Goal: Task Accomplishment & Management: Manage account settings

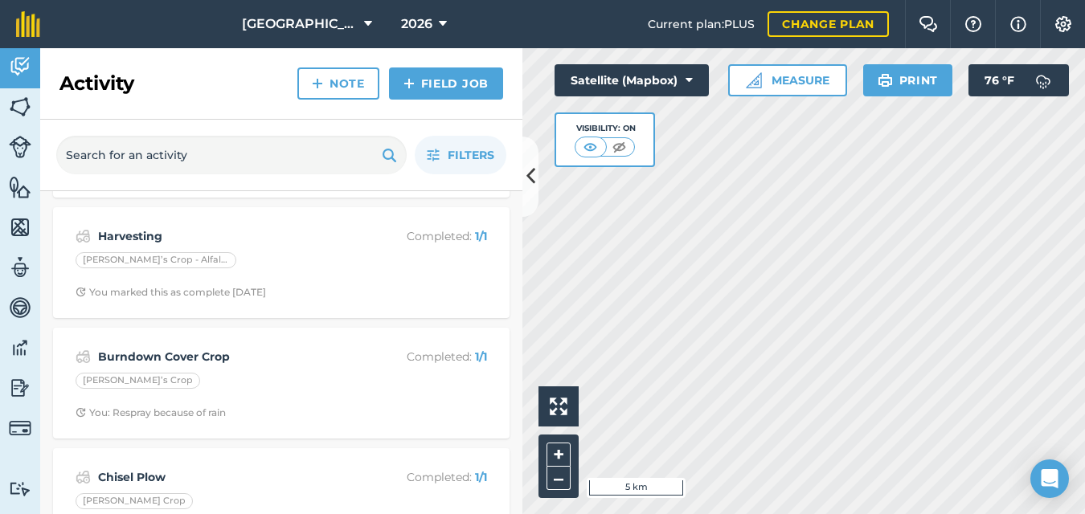
scroll to position [118, 0]
click at [18, 387] on img at bounding box center [20, 388] width 22 height 24
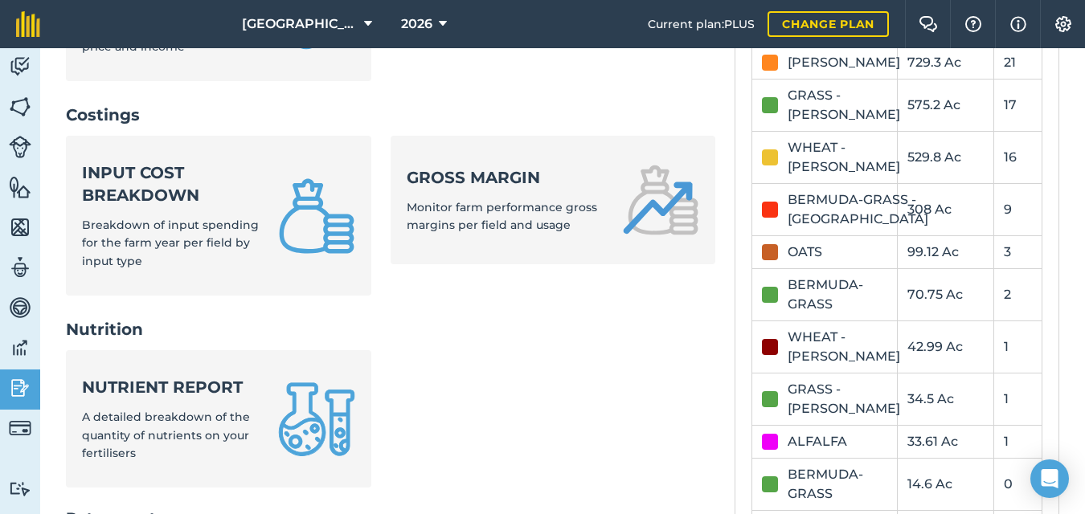
scroll to position [579, 0]
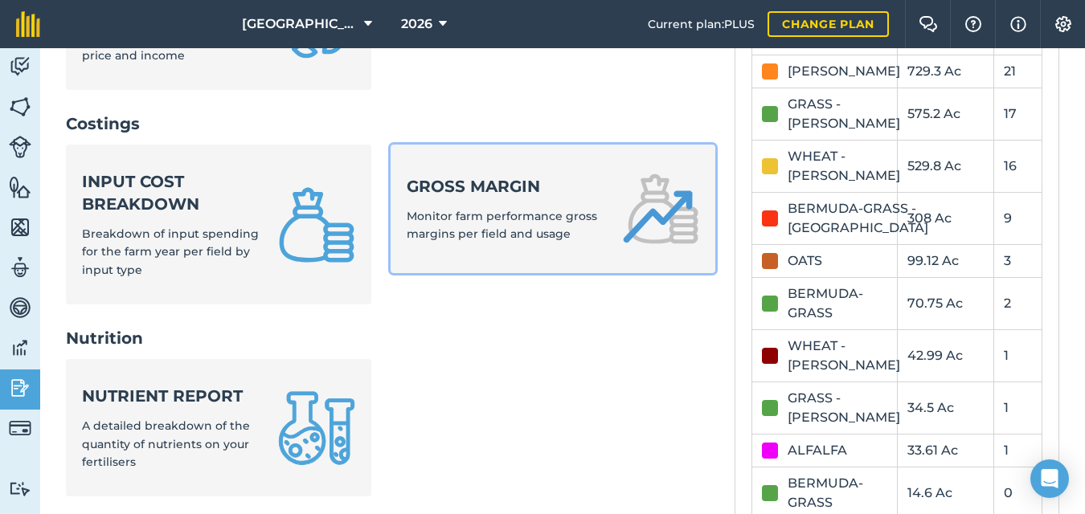
click at [534, 211] on span "Monitor farm performance gross margins per field and usage" at bounding box center [502, 225] width 190 height 32
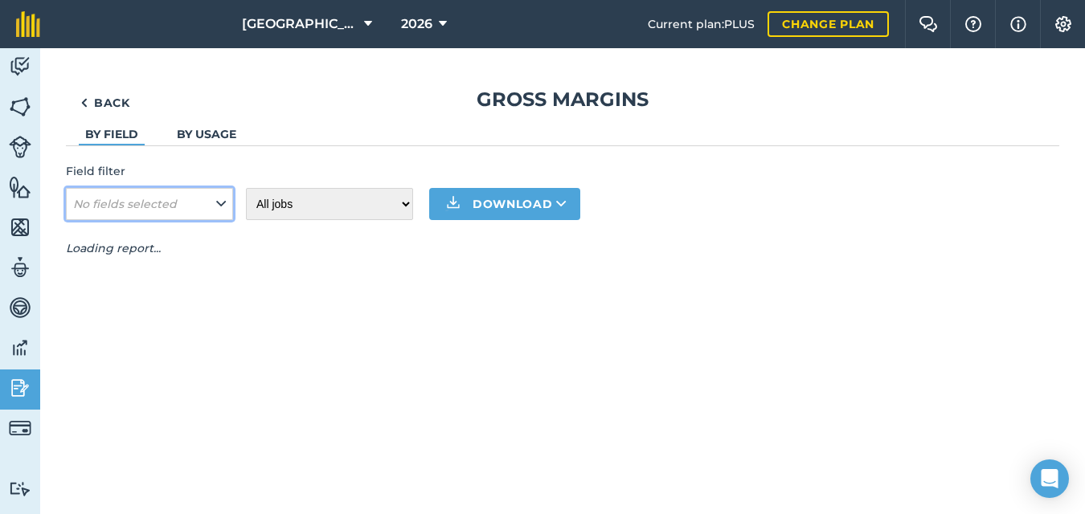
click at [220, 201] on icon at bounding box center [221, 204] width 10 height 18
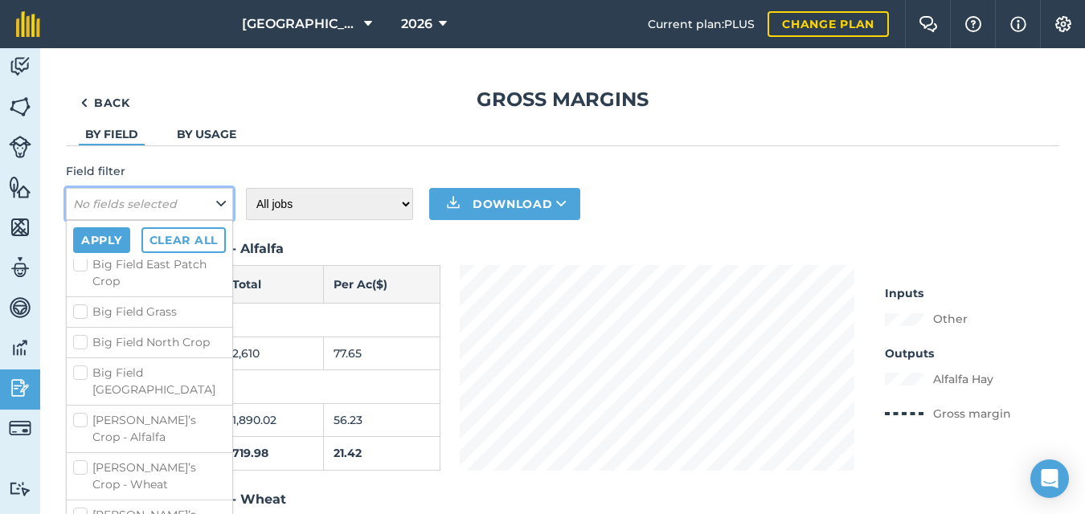
scroll to position [260, 0]
click at [77, 414] on label "[PERSON_NAME]’s Crop - Alfalfa" at bounding box center [149, 431] width 153 height 34
click at [77, 414] on input "[PERSON_NAME]’s Crop - Alfalfa" at bounding box center [78, 419] width 10 height 10
checkbox input "true"
click at [107, 244] on button "Apply" at bounding box center [101, 240] width 57 height 26
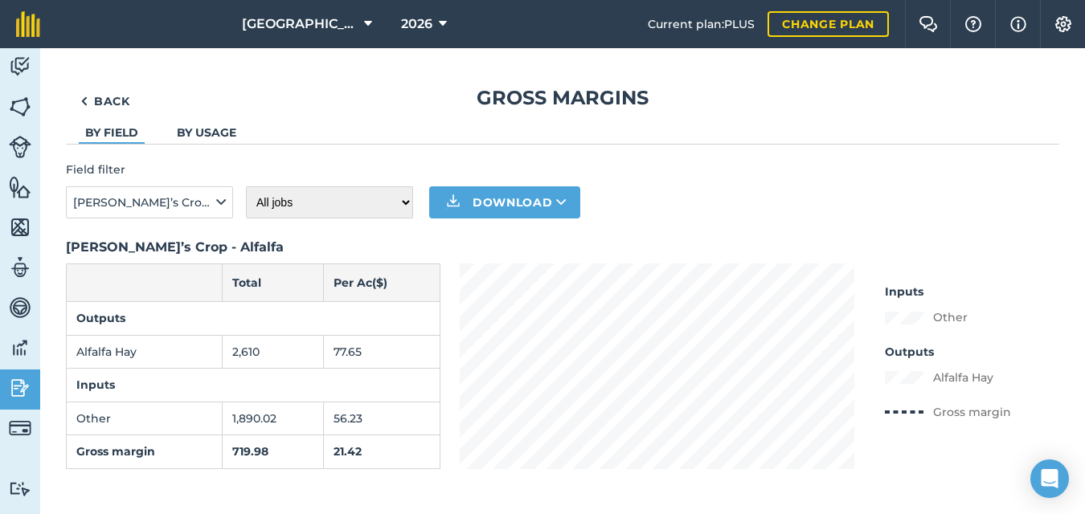
scroll to position [0, 0]
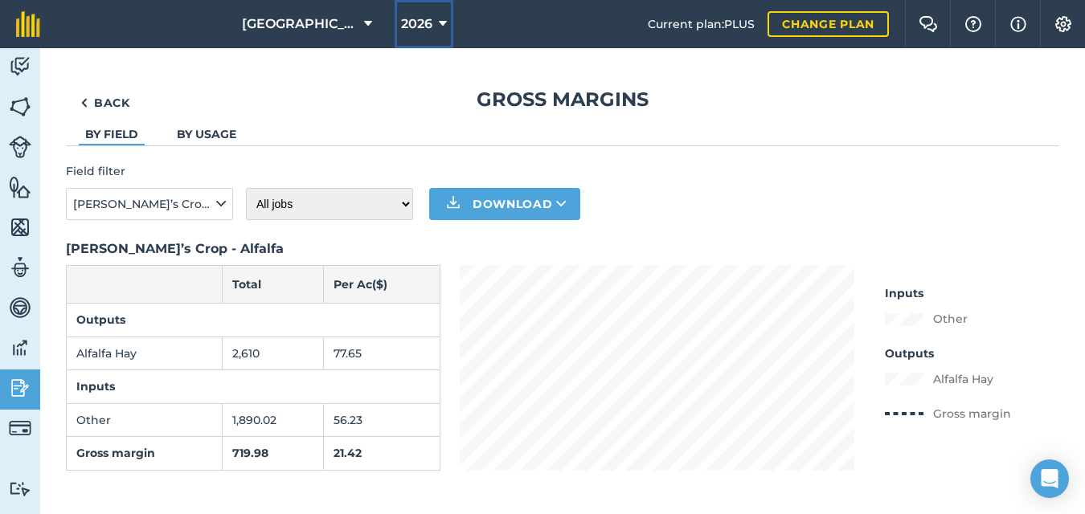
click at [439, 19] on icon at bounding box center [443, 23] width 8 height 19
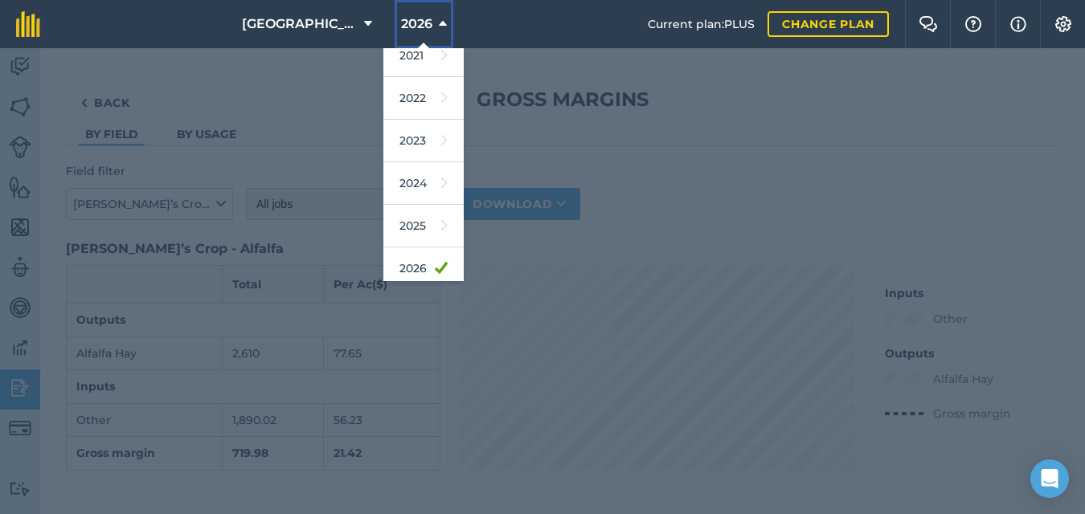
scroll to position [185, 0]
click at [419, 215] on link "2025" at bounding box center [423, 225] width 80 height 43
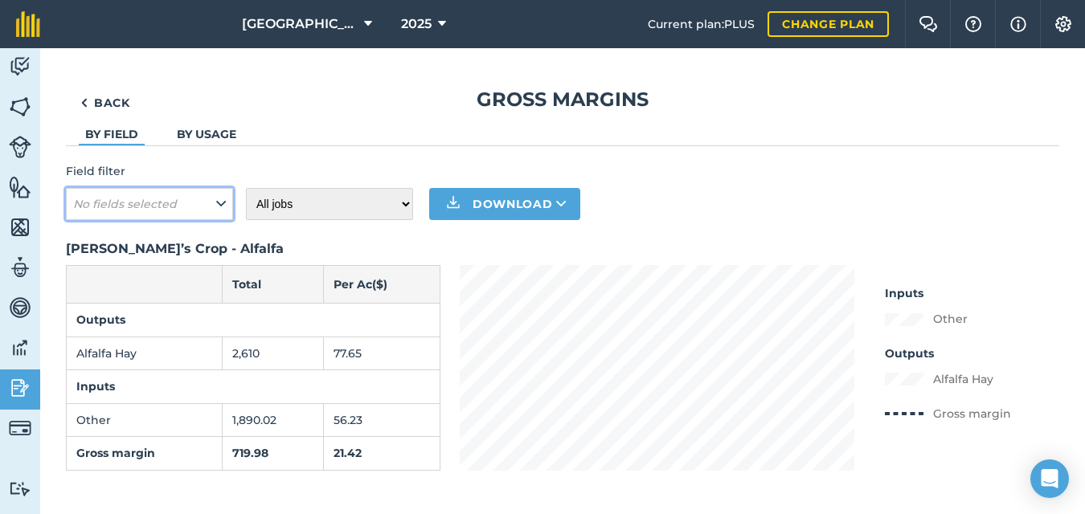
click at [214, 203] on button "No fields selected" at bounding box center [149, 204] width 167 height 32
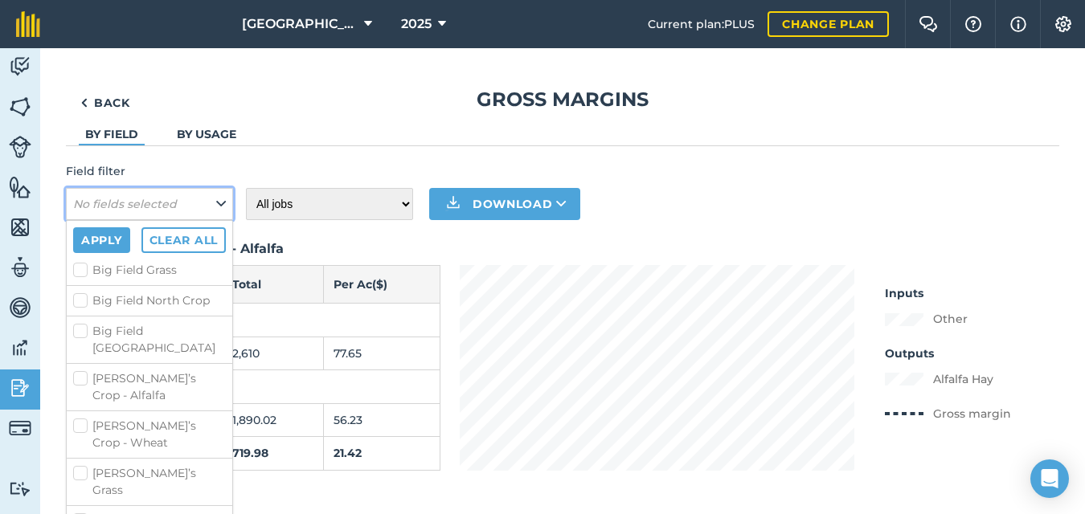
scroll to position [309, 0]
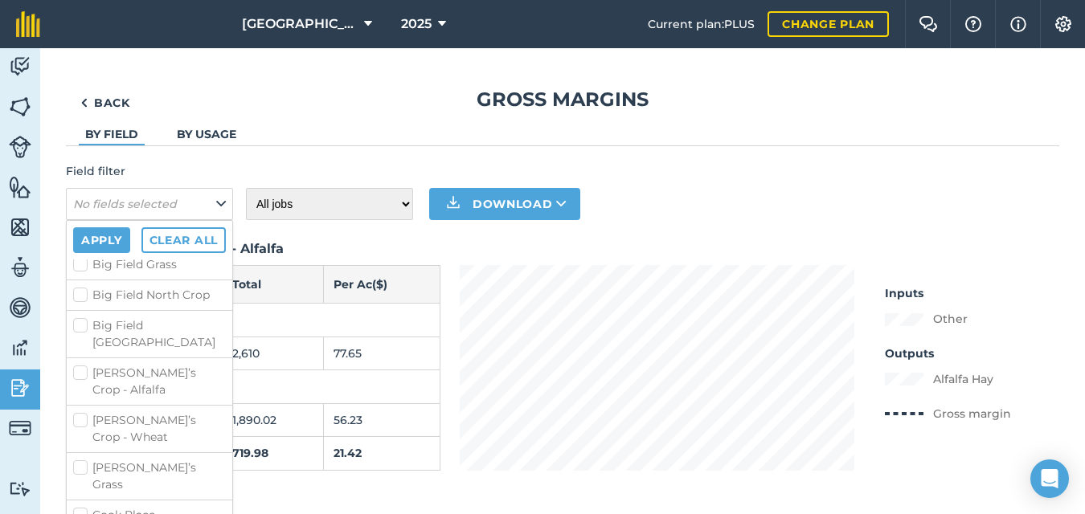
click at [80, 365] on label "[PERSON_NAME]’s Crop - Alfalfa" at bounding box center [149, 382] width 153 height 34
click at [80, 365] on input "[PERSON_NAME]’s Crop - Alfalfa" at bounding box center [78, 370] width 10 height 10
checkbox input "true"
click at [99, 241] on button "Apply" at bounding box center [101, 240] width 57 height 26
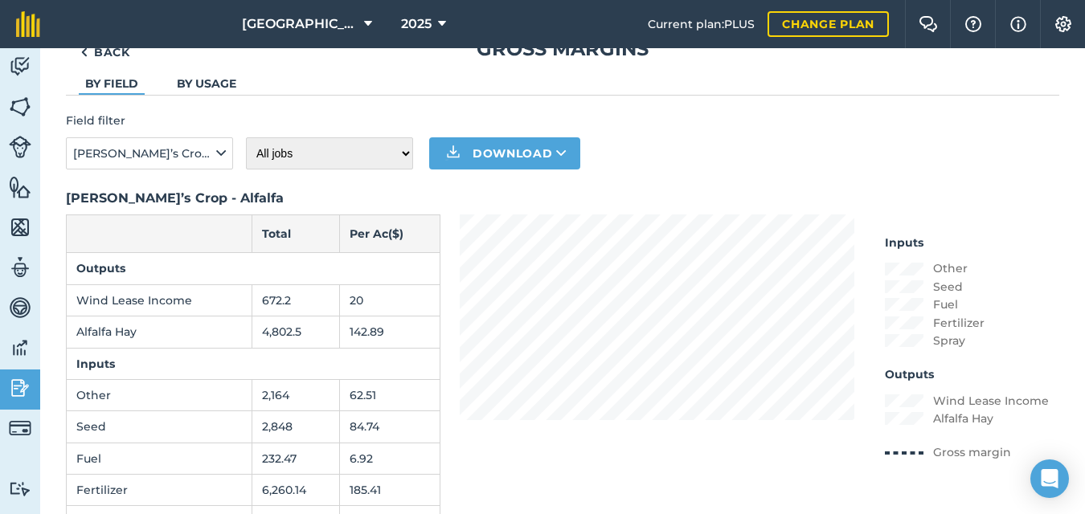
scroll to position [0, 0]
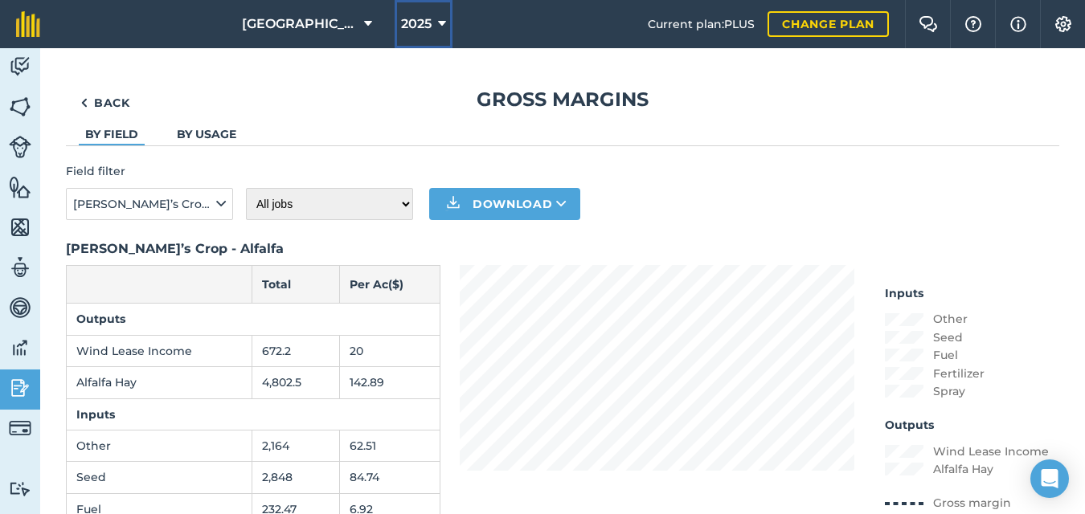
click at [438, 22] on icon at bounding box center [442, 23] width 8 height 19
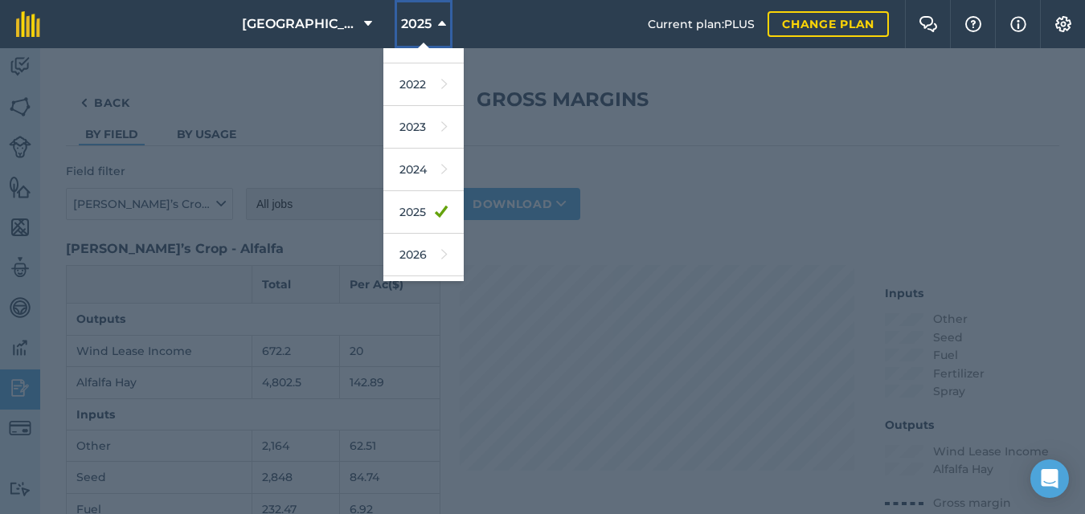
scroll to position [235, 0]
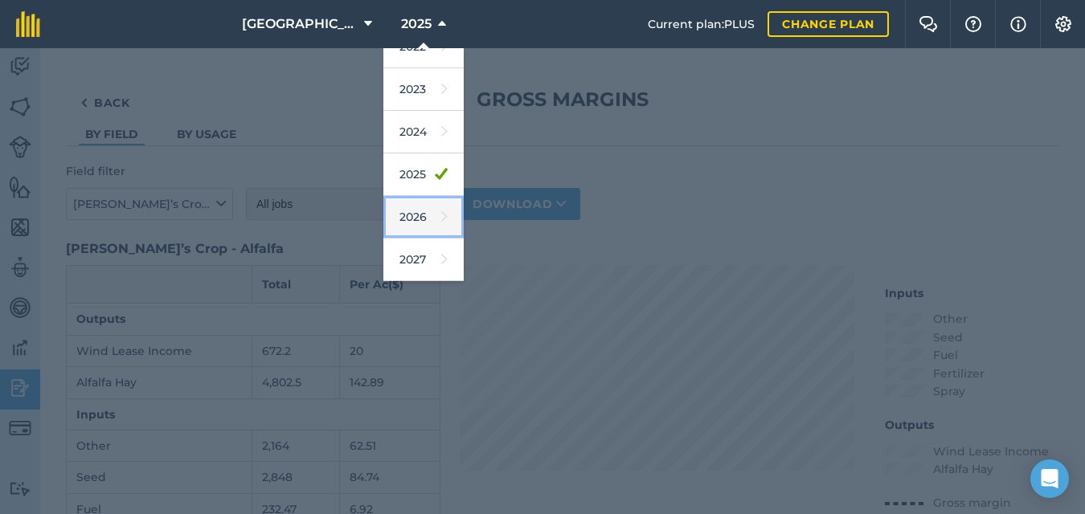
click at [408, 207] on link "2026" at bounding box center [423, 217] width 80 height 43
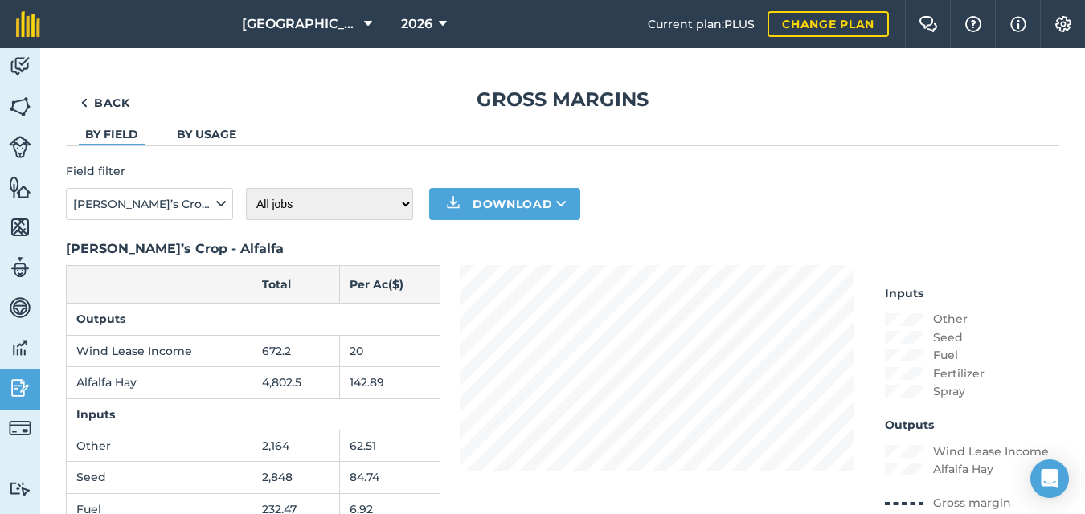
click at [436, 149] on div "Back Gross margins By field By usage Field filter [PERSON_NAME]’s Crop - Alfalf…" at bounding box center [562, 354] width 993 height 534
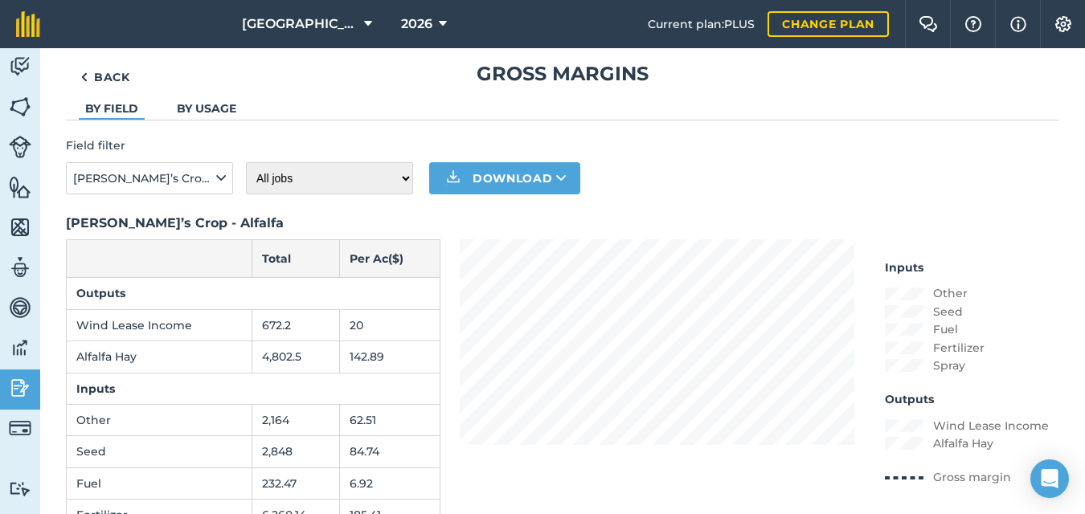
scroll to position [0, 0]
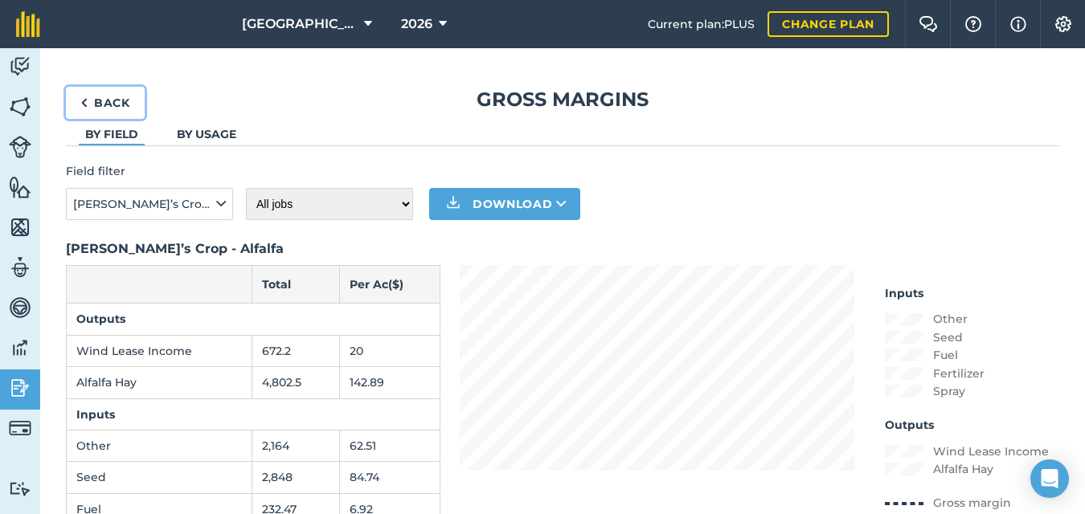
click at [91, 98] on link "Back" at bounding box center [105, 103] width 79 height 32
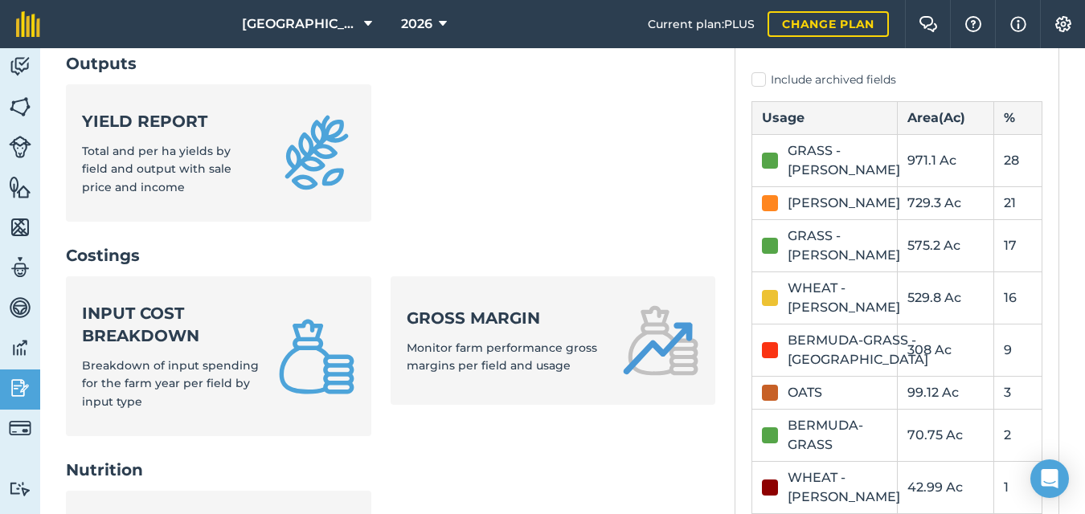
scroll to position [452, 0]
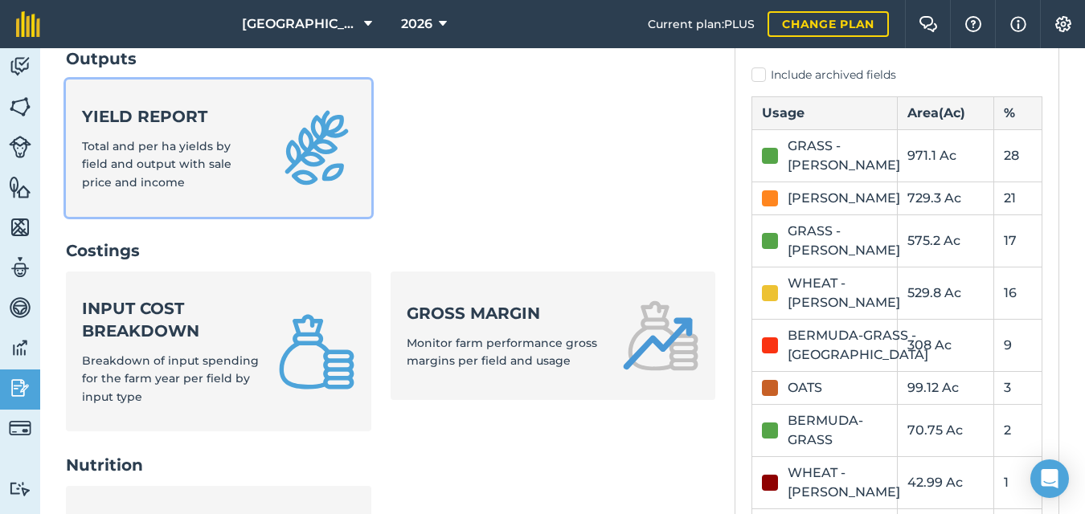
click at [189, 143] on span "Total and per ha yields by field and output with sale price and income" at bounding box center [156, 164] width 149 height 51
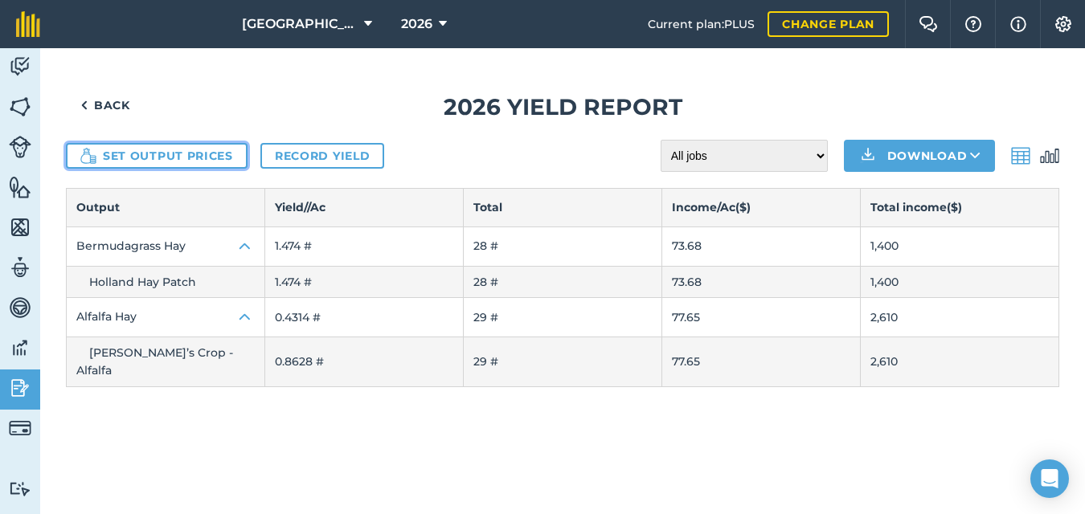
click at [182, 157] on button "Set output prices" at bounding box center [157, 156] width 182 height 26
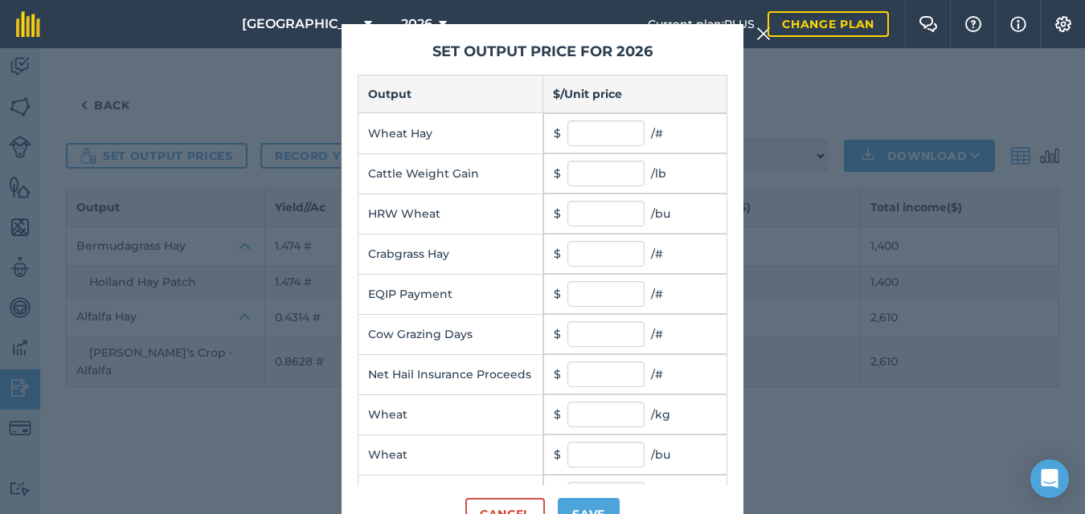
click at [241, 90] on div "Set output price for 2026 Output $ / Unit price Wheat Hay $ / # Cattle Weight G…" at bounding box center [542, 281] width 1085 height 466
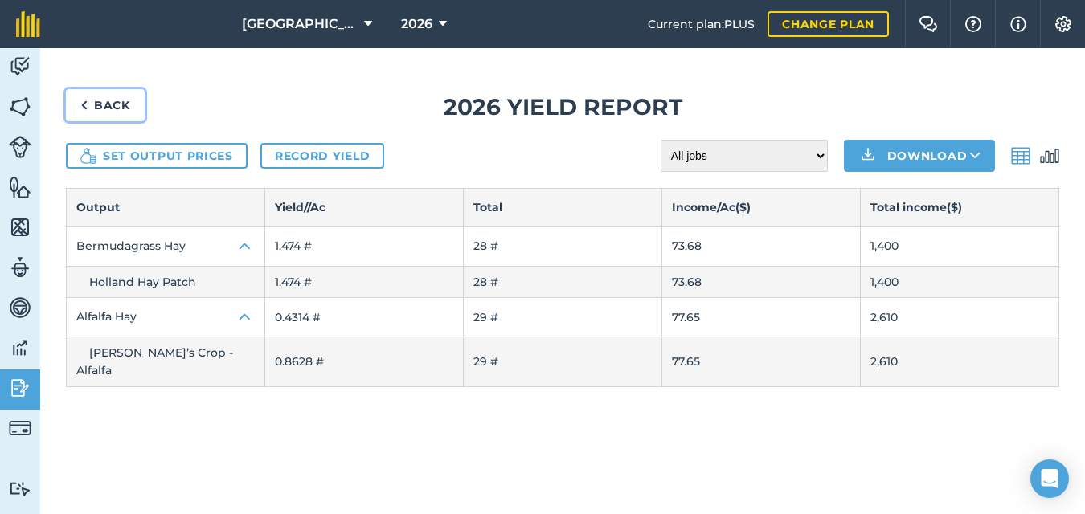
click at [95, 101] on link "Back" at bounding box center [105, 105] width 79 height 32
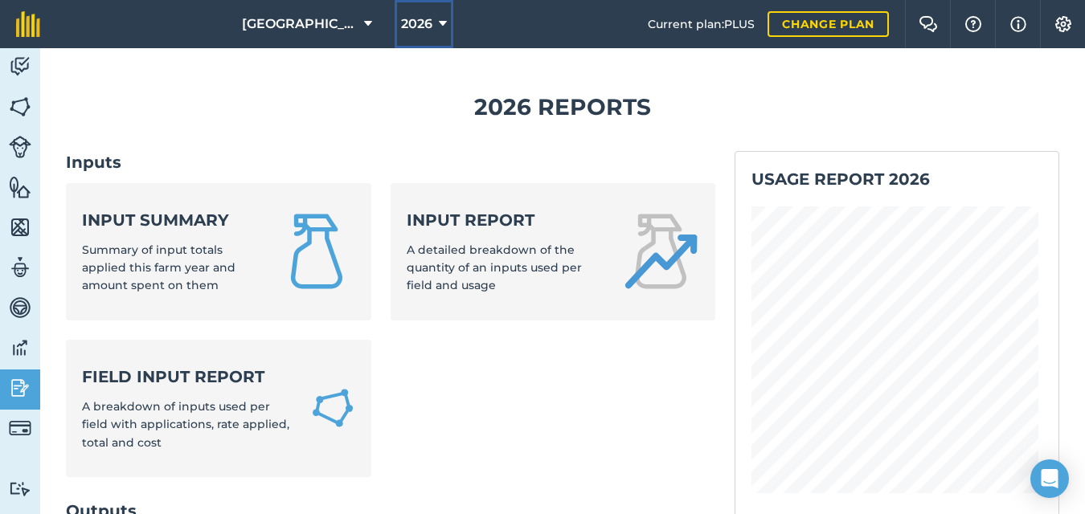
click at [441, 21] on icon at bounding box center [443, 23] width 8 height 19
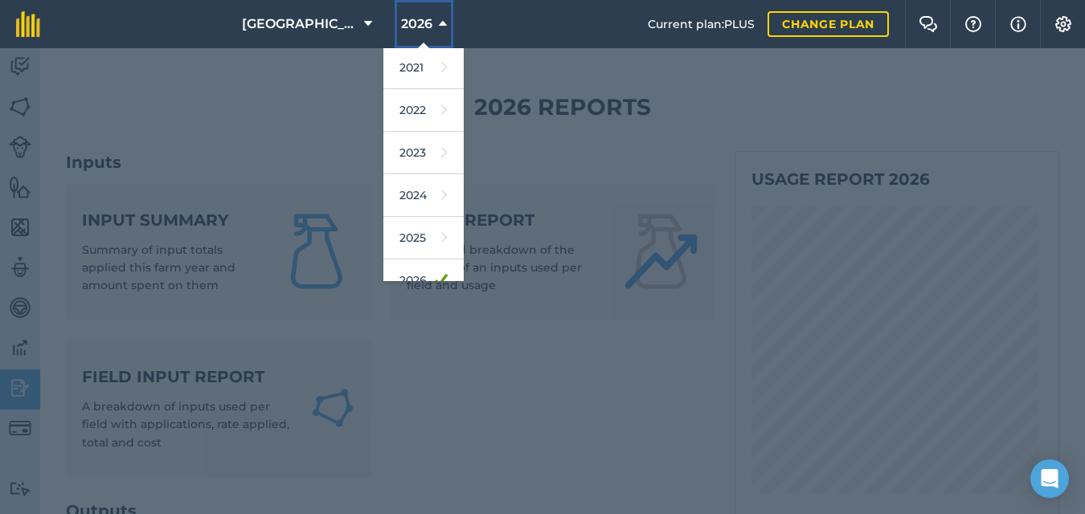
scroll to position [235, 0]
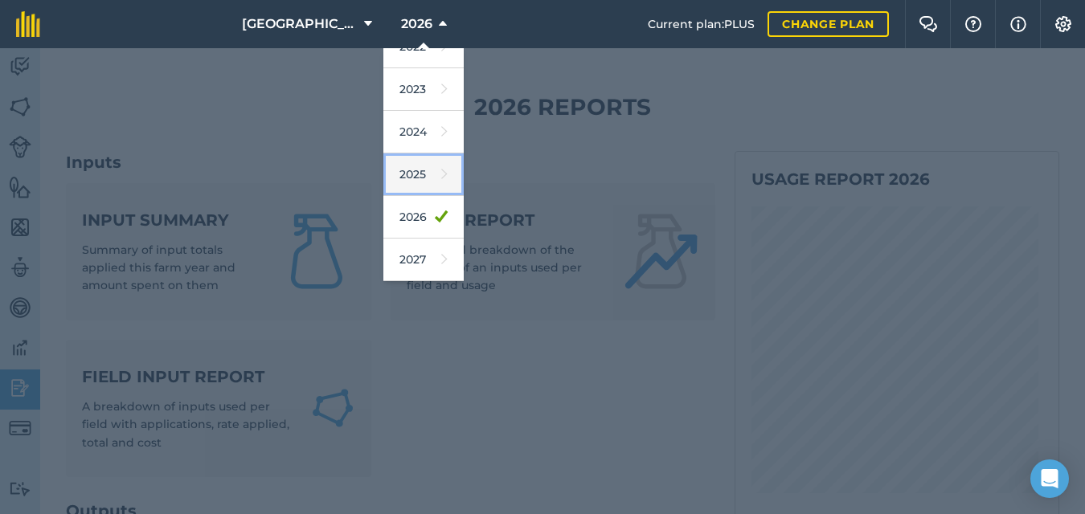
click at [415, 177] on link "2025" at bounding box center [423, 174] width 80 height 43
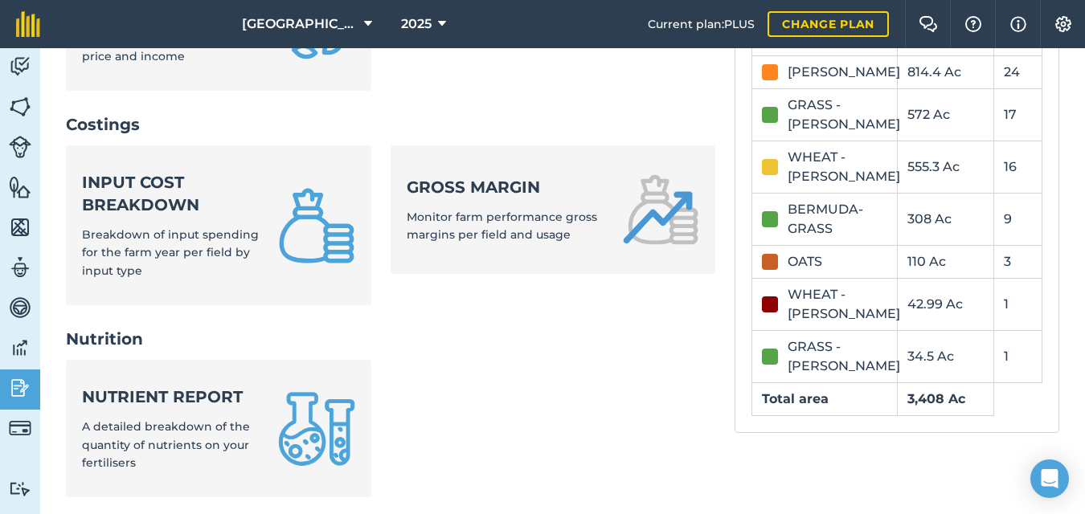
scroll to position [581, 0]
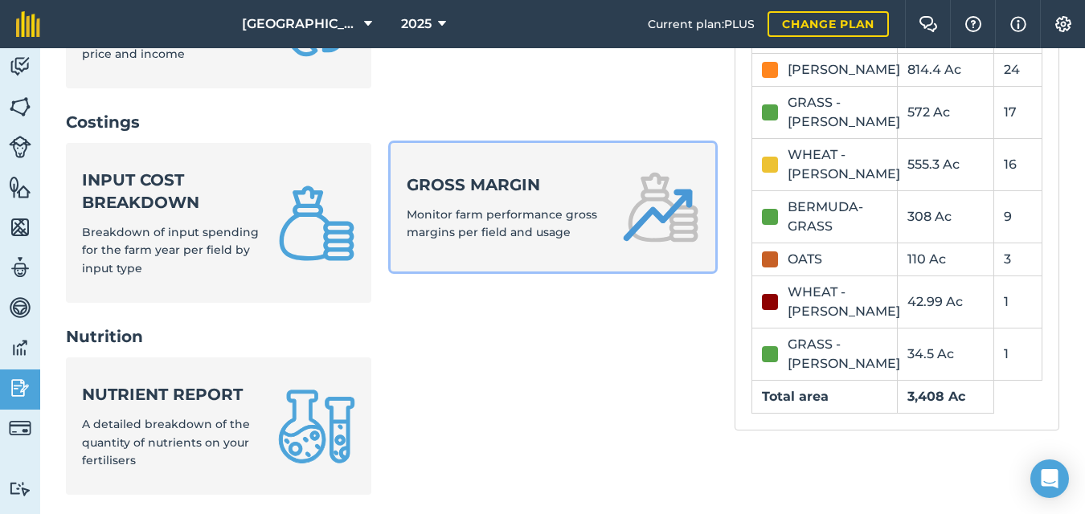
click at [441, 221] on span "Monitor farm performance gross margins per field and usage" at bounding box center [502, 223] width 190 height 32
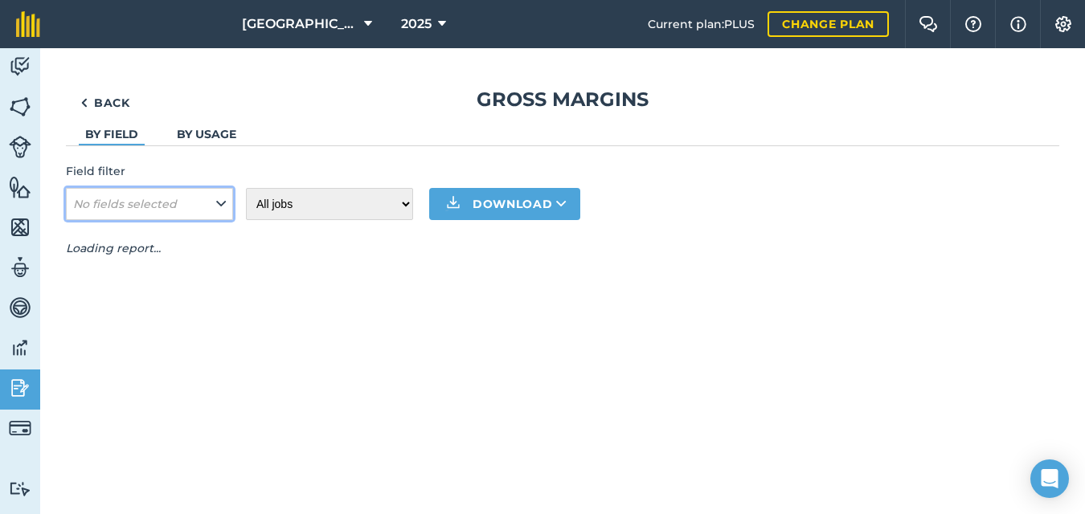
click at [216, 207] on icon at bounding box center [221, 204] width 10 height 18
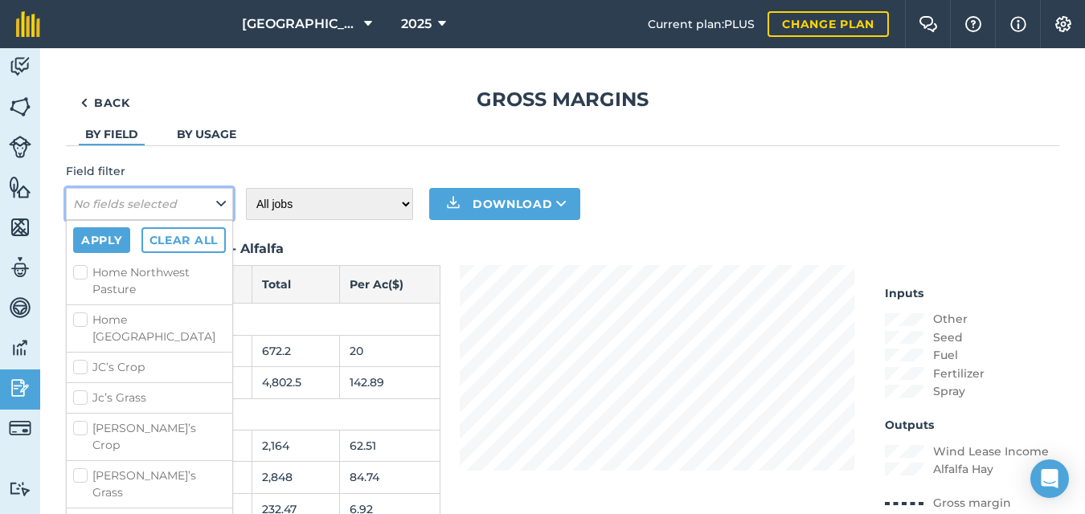
scroll to position [1268, 0]
checkbox input "true"
click at [100, 248] on button "Apply" at bounding box center [101, 240] width 57 height 26
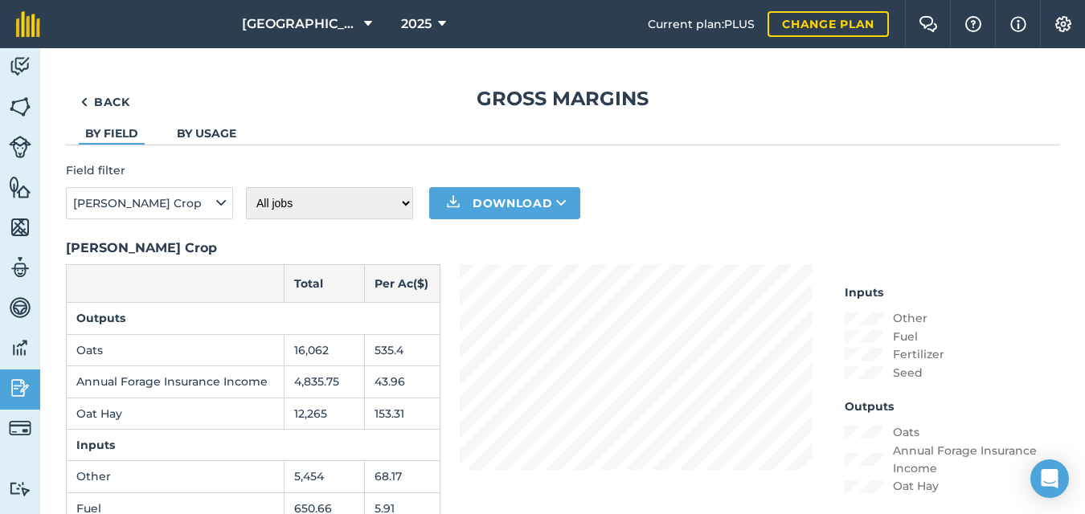
scroll to position [0, 0]
click at [84, 102] on img at bounding box center [83, 102] width 7 height 19
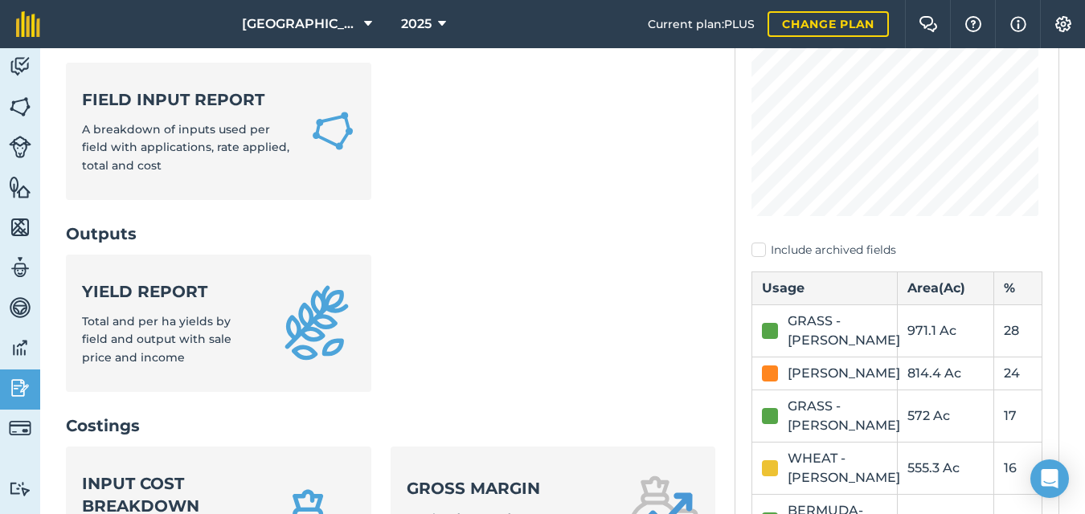
scroll to position [282, 0]
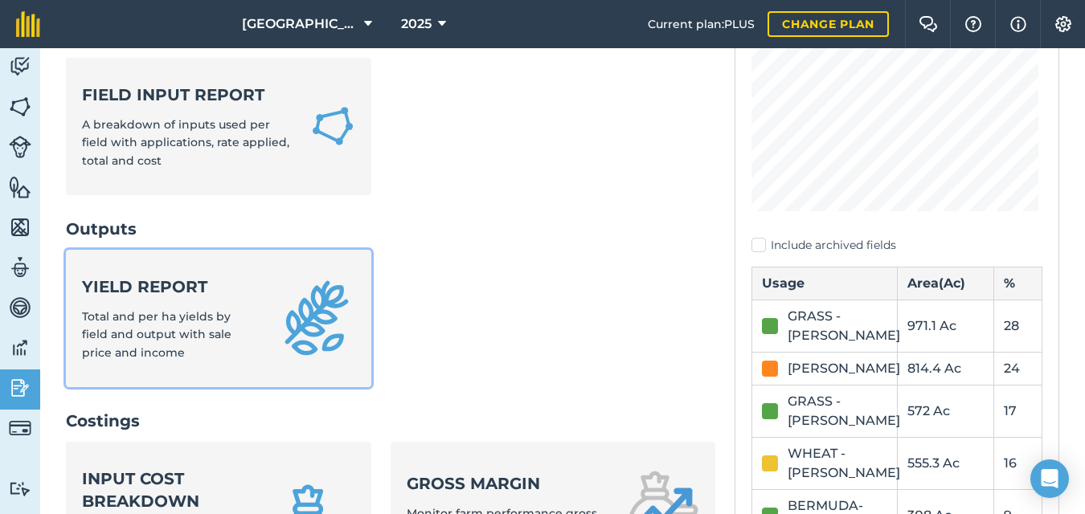
click at [247, 333] on div "Yield report Total and per ha yields by field and output with sale price and in…" at bounding box center [170, 319] width 177 height 86
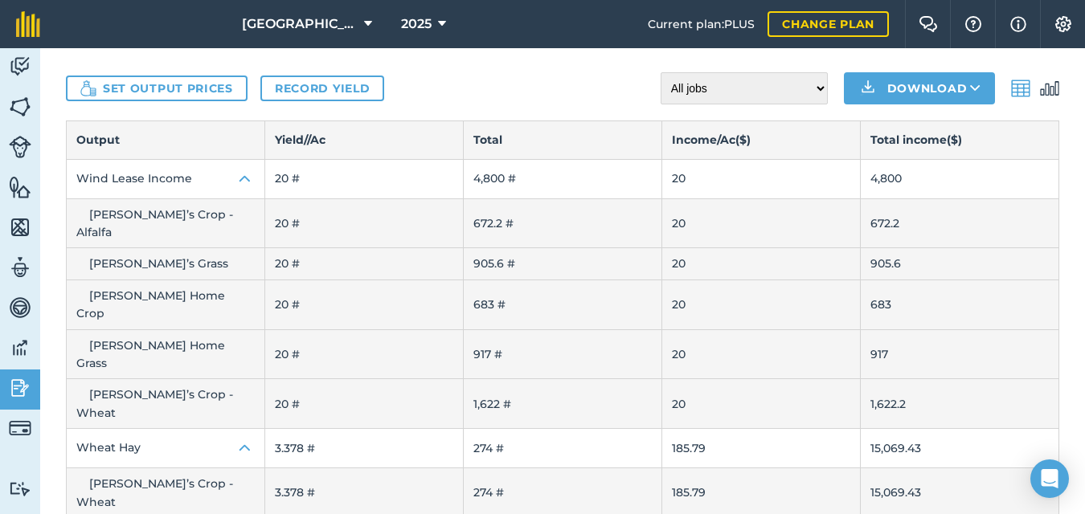
scroll to position [69, 0]
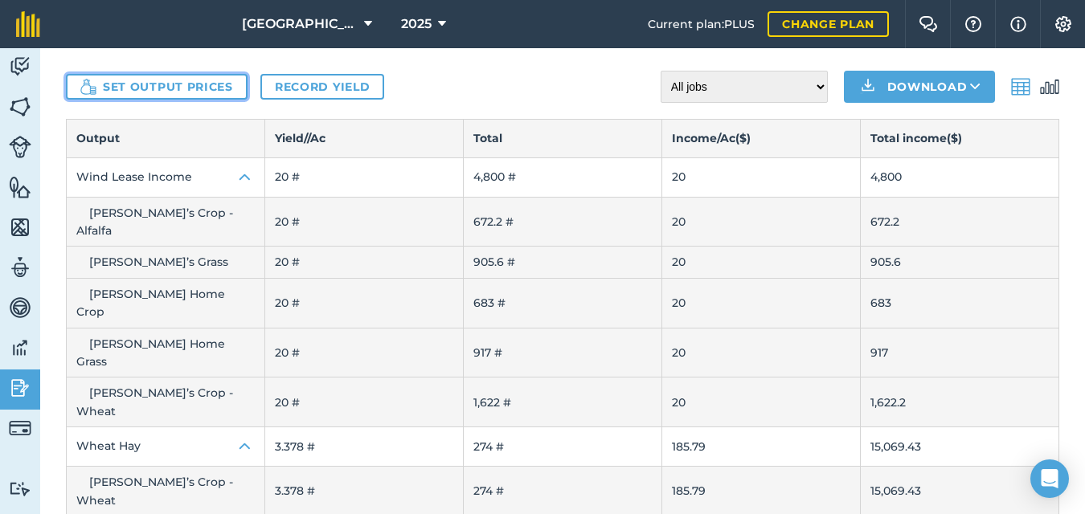
click at [191, 89] on button "Set output prices" at bounding box center [157, 87] width 182 height 26
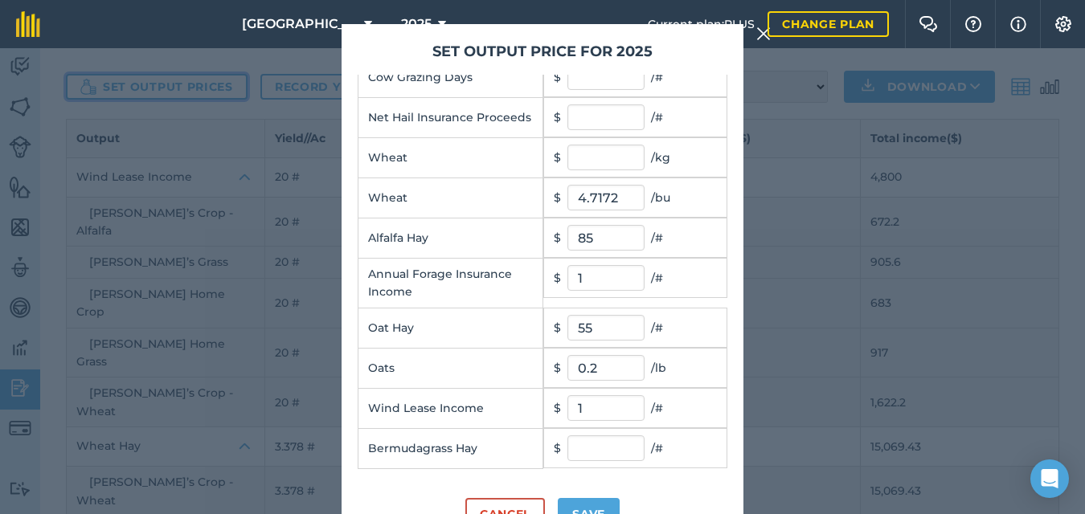
scroll to position [264, 0]
click at [588, 372] on input "0.2" at bounding box center [605, 368] width 77 height 26
type input "0.1"
click at [473, 373] on td "Oats" at bounding box center [450, 368] width 185 height 40
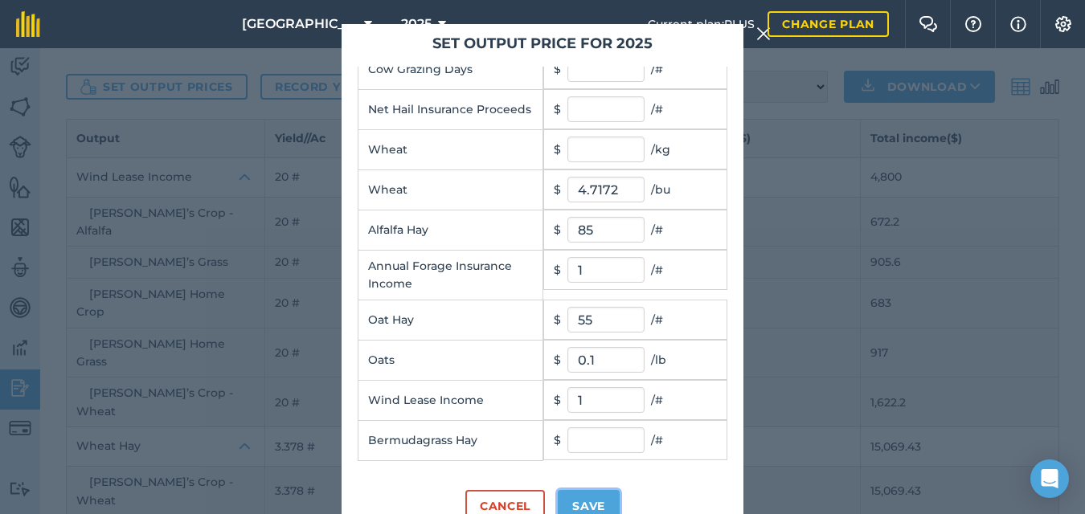
click at [558, 493] on button "Save" at bounding box center [589, 506] width 62 height 32
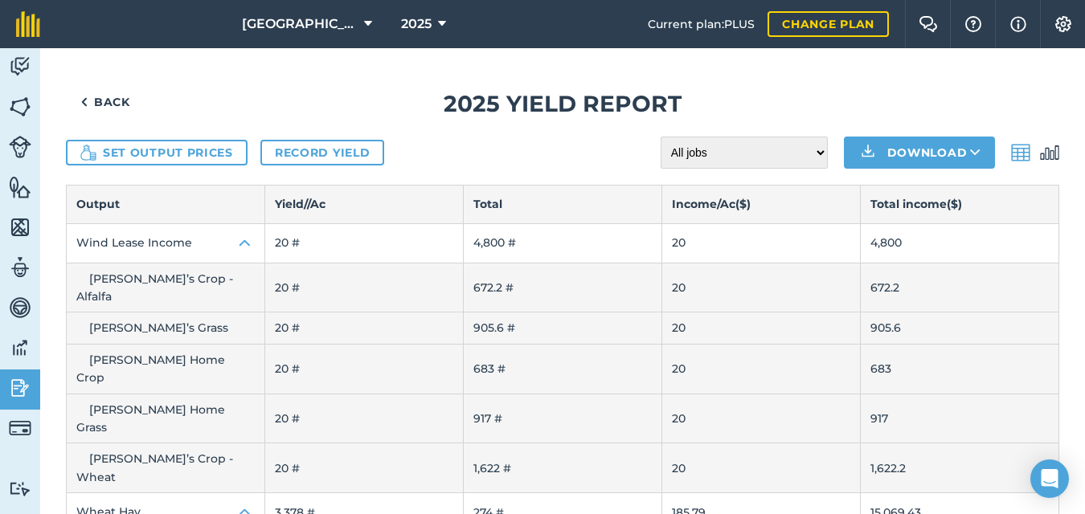
scroll to position [0, 0]
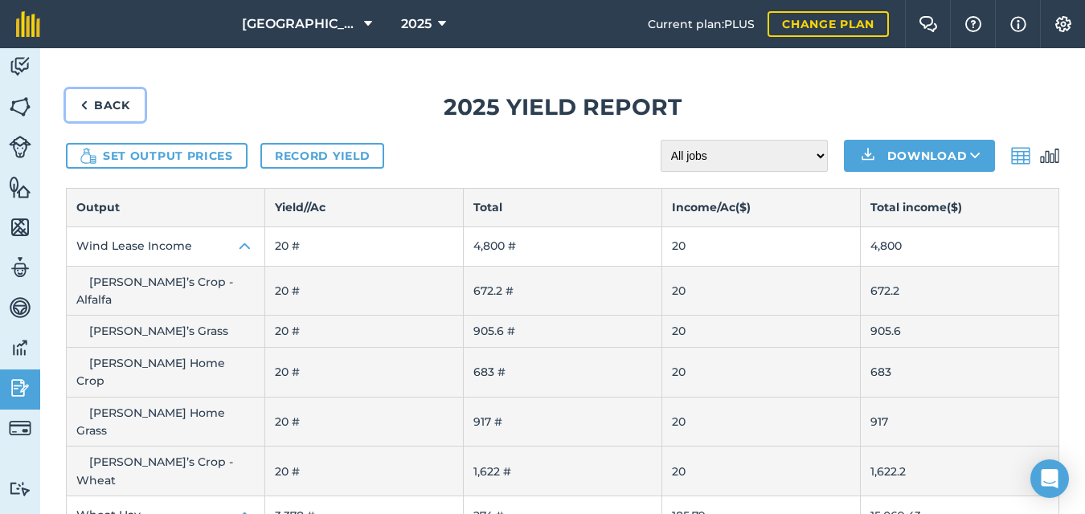
click at [86, 100] on img at bounding box center [83, 105] width 7 height 19
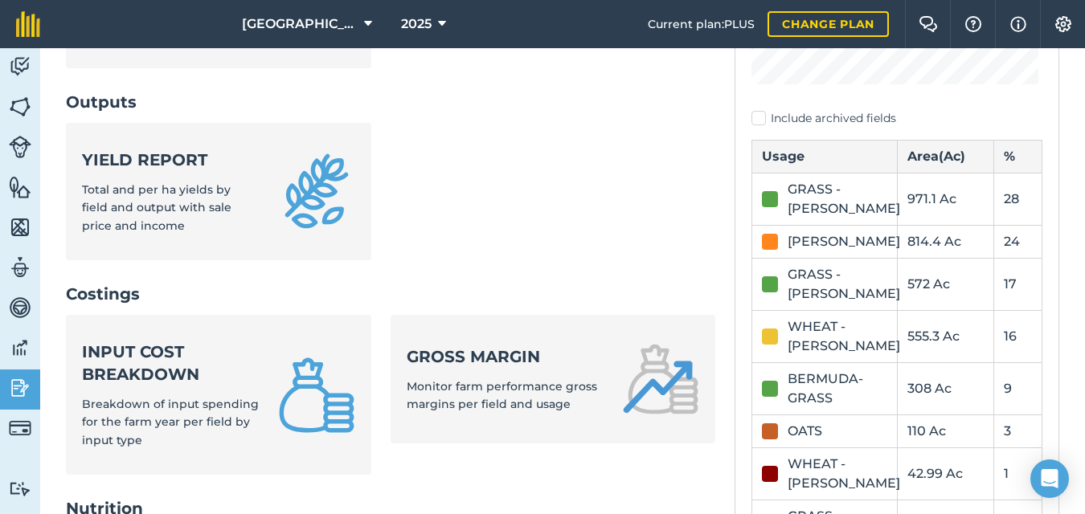
scroll to position [432, 0]
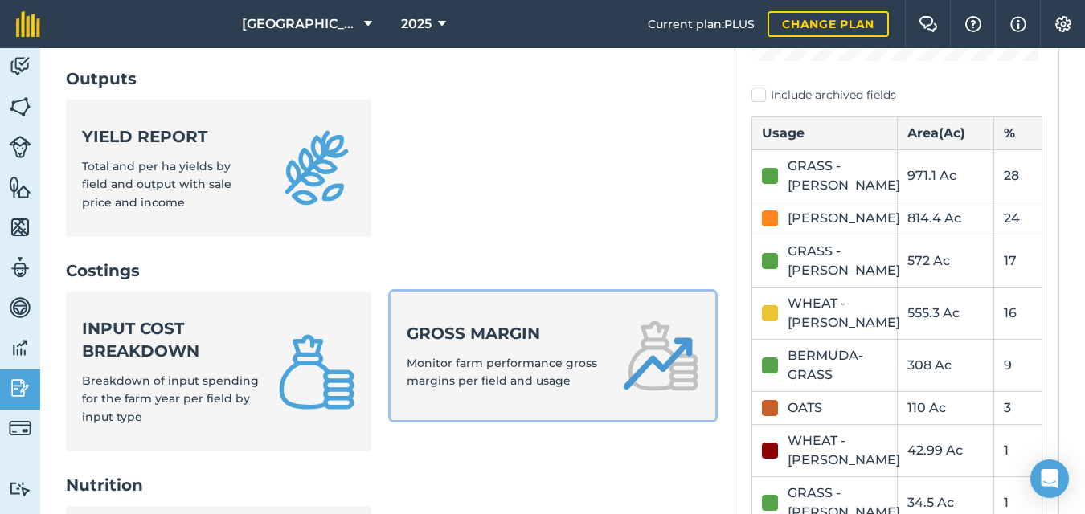
click at [468, 346] on div "Gross margin Monitor farm performance gross margins per field and usage" at bounding box center [505, 356] width 196 height 68
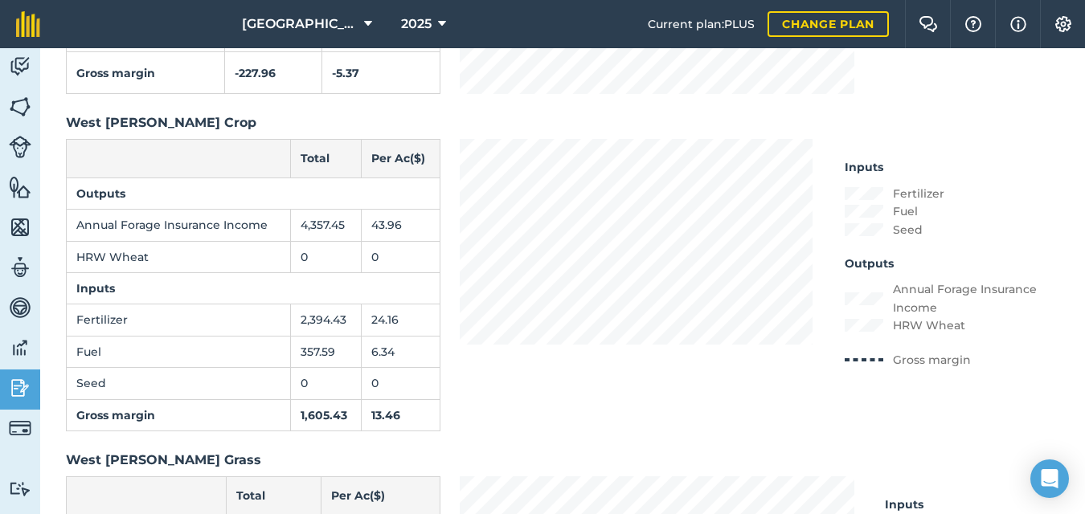
scroll to position [5026, 0]
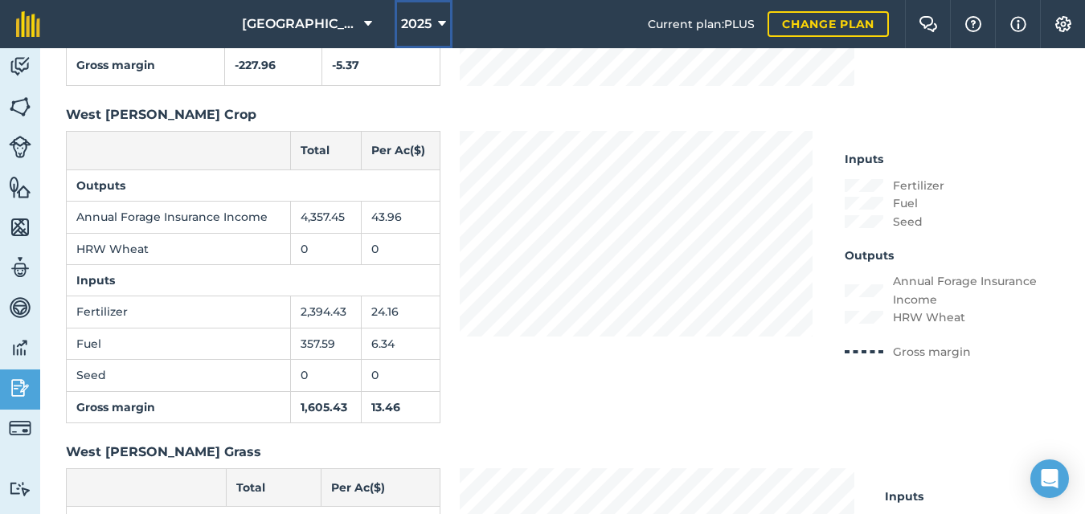
click at [432, 18] on button "2025" at bounding box center [424, 24] width 58 height 48
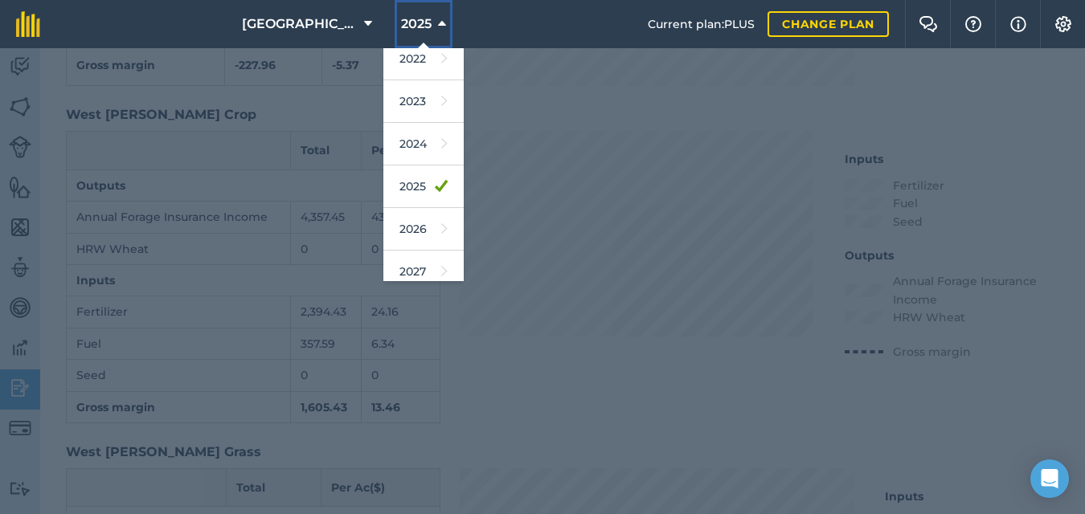
scroll to position [235, 0]
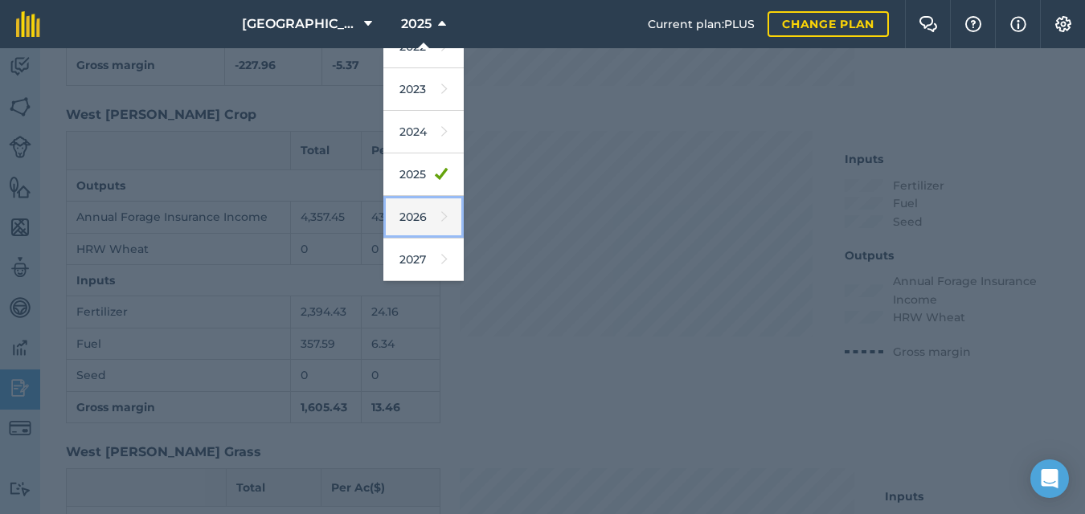
click at [407, 219] on link "2026" at bounding box center [423, 217] width 80 height 43
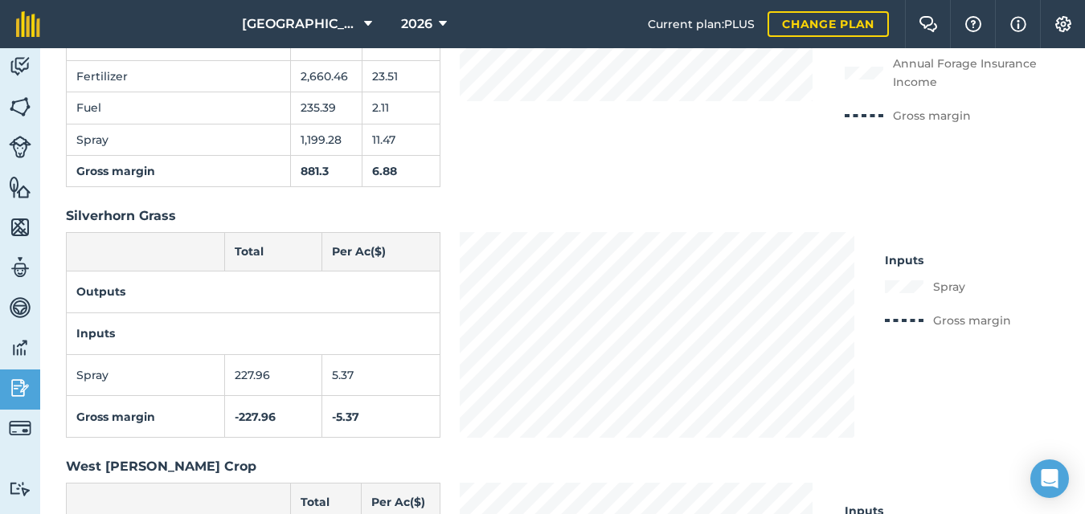
scroll to position [4678, 0]
